Goal: Task Accomplishment & Management: Manage account settings

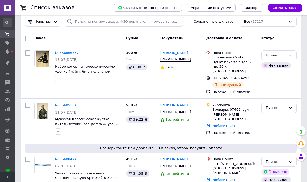
scroll to position [9, 0]
click at [71, 103] on link "№ 356851640" at bounding box center [67, 105] width 24 height 4
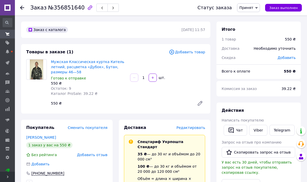
click at [193, 128] on span "Редактировать" at bounding box center [190, 128] width 29 height 4
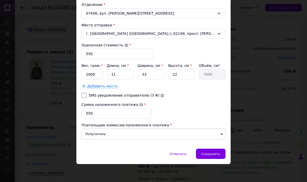
scroll to position [181, 0]
click at [101, 75] on input "2000" at bounding box center [91, 74] width 21 height 10
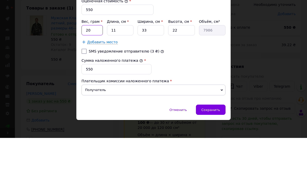
type input "2"
type input "450"
click at [124, 69] on input "11" at bounding box center [120, 74] width 26 height 10
type input "1"
type input "726"
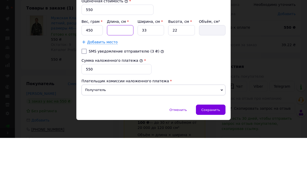
type input "2"
type input "1452"
type input "28"
type input "20328"
type input "28"
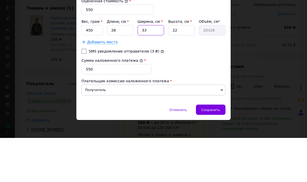
click at [153, 69] on input "33" at bounding box center [150, 74] width 26 height 10
type input "3"
type input "1848"
type input "2"
type input "1232"
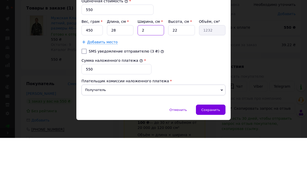
type input "22"
type input "13552"
type input "22"
click at [180, 69] on input "22" at bounding box center [181, 74] width 26 height 10
type input "2"
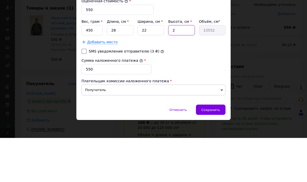
type input "1232"
type input "6"
type input "3696"
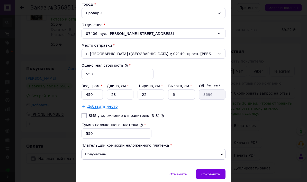
scroll to position [59, 0]
type input "6"
click at [216, 174] on span "Сохранить" at bounding box center [210, 175] width 19 height 4
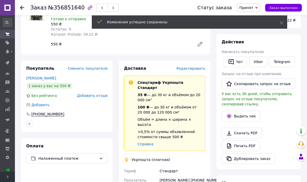
click at [241, 114] on button "Выдать чек" at bounding box center [240, 116] width 39 height 11
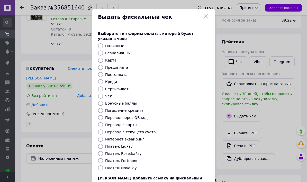
click at [120, 73] on label "Постоплата" at bounding box center [116, 75] width 22 height 4
click at [103, 72] on input "Постоплата" at bounding box center [100, 74] width 5 height 5
radio input "true"
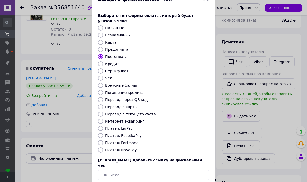
scroll to position [17, 0]
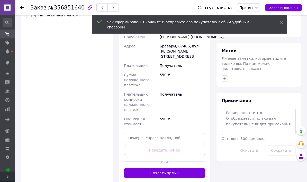
scroll to position [203, 0]
click at [185, 168] on button "Создать ярлык" at bounding box center [164, 173] width 81 height 10
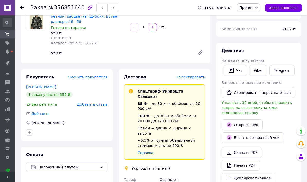
scroll to position [50, 0]
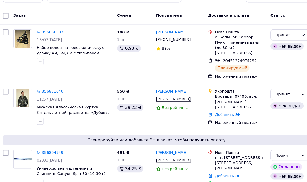
scroll to position [13, 0]
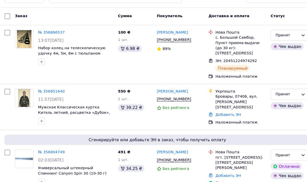
click at [55, 100] on link "№ 356851640" at bounding box center [67, 102] width 24 height 4
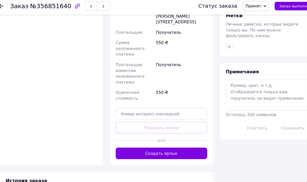
scroll to position [238, 0]
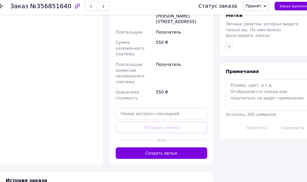
click at [173, 133] on button "Создать ярлык" at bounding box center [164, 138] width 81 height 10
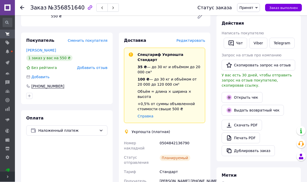
scroll to position [87, 0]
click at [292, 6] on span "Заказ выполнен" at bounding box center [283, 8] width 29 height 4
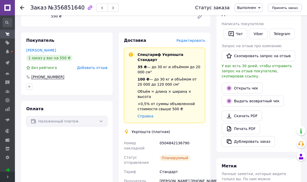
click at [18, 1] on div "Заказ № 356851640 Статус заказа Выполнен Принят Отменен Оплаченный Принять заказ" at bounding box center [161, 7] width 292 height 15
click at [28, 7] on div at bounding box center [25, 7] width 10 height 15
click at [20, 6] on icon at bounding box center [22, 8] width 4 height 4
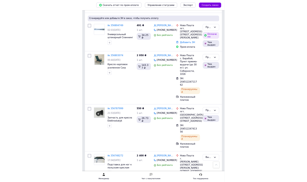
scroll to position [201, 0]
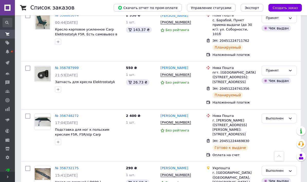
click at [278, 68] on div "Принят" at bounding box center [276, 70] width 20 height 5
click at [281, 77] on li "Выполнен" at bounding box center [278, 82] width 35 height 10
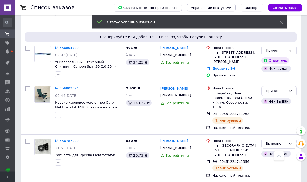
scroll to position [128, 0]
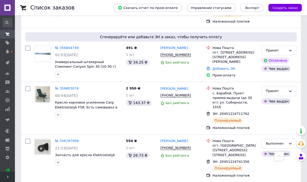
click at [281, 89] on div "Принят" at bounding box center [276, 91] width 20 height 5
click at [282, 97] on li "Выполнен" at bounding box center [278, 102] width 35 height 10
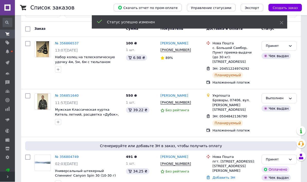
scroll to position [0, 0]
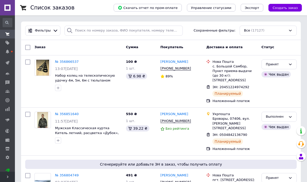
click at [281, 65] on div "Принят" at bounding box center [276, 64] width 20 height 5
click at [282, 73] on li "Выполнен" at bounding box center [278, 75] width 35 height 10
